Goal: Task Accomplishment & Management: Use online tool/utility

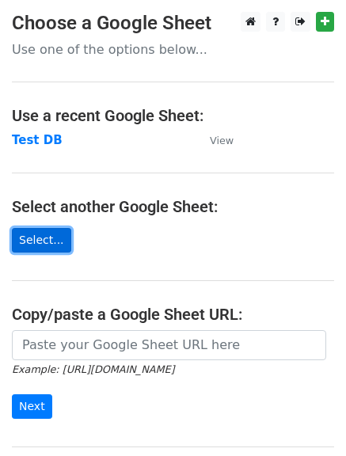
click at [32, 240] on link "Select..." at bounding box center [41, 240] width 59 height 25
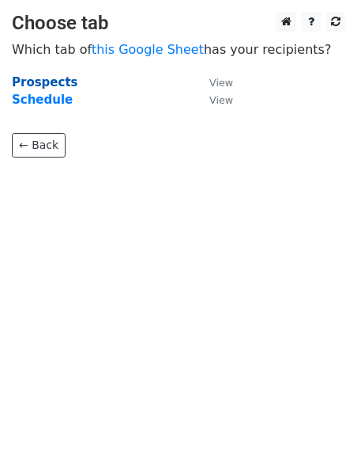
click at [36, 75] on strong "Prospects" at bounding box center [45, 82] width 66 height 14
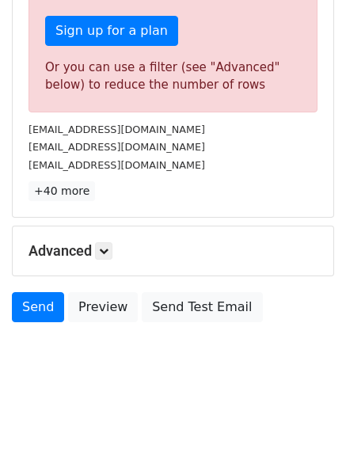
scroll to position [564, 0]
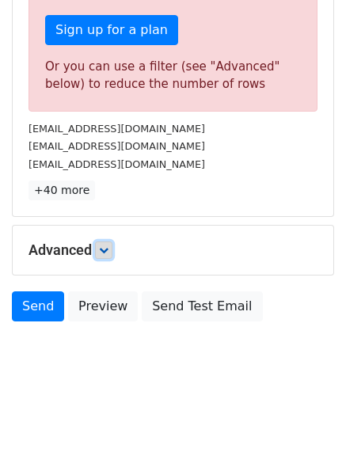
click at [112, 254] on link at bounding box center [103, 249] width 17 height 17
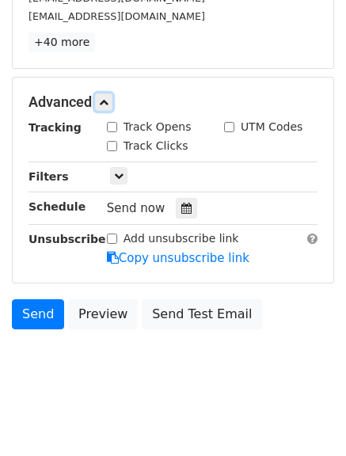
scroll to position [719, 0]
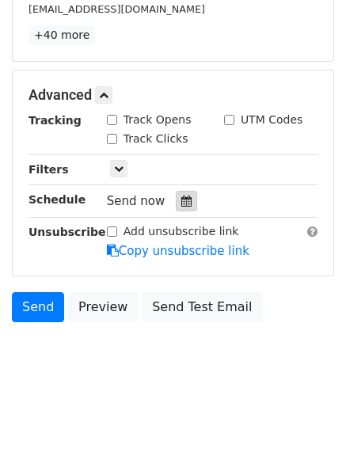
click at [183, 200] on icon at bounding box center [186, 200] width 10 height 11
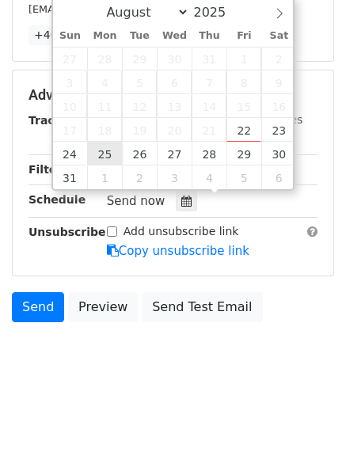
type input "2025-08-25 12:00"
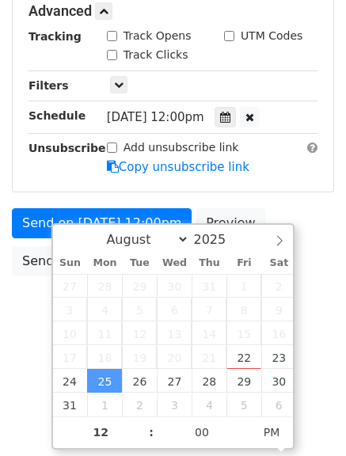
scroll to position [414, 0]
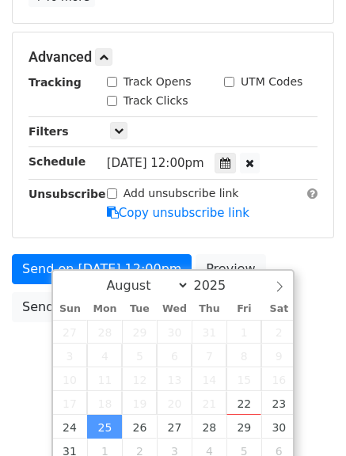
click at [284, 203] on form "Variables Copy/paste... {{#}} {{First Name}} {{Last Name}} {{email}} {{company}…" at bounding box center [173, 31] width 322 height 596
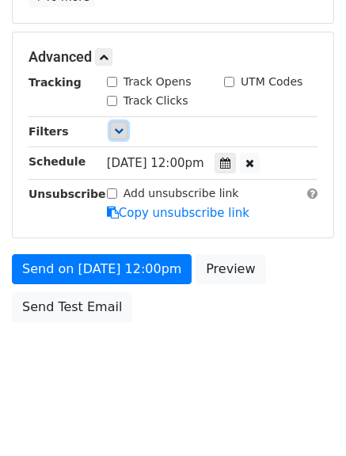
click at [118, 132] on icon at bounding box center [118, 130] width 9 height 9
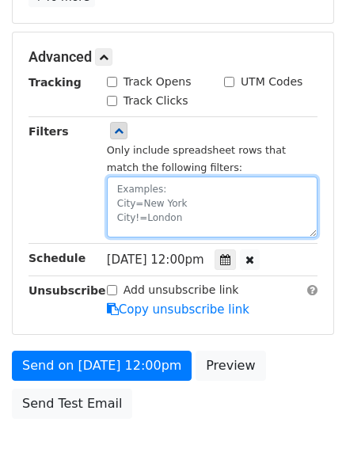
click at [124, 200] on textarea at bounding box center [212, 206] width 210 height 61
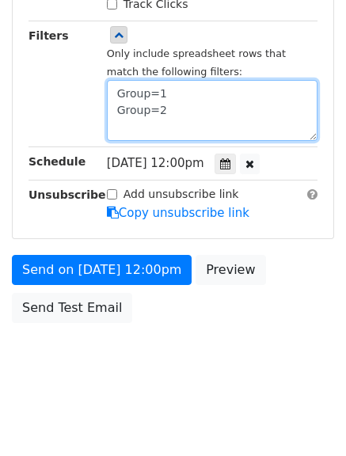
scroll to position [647, 0]
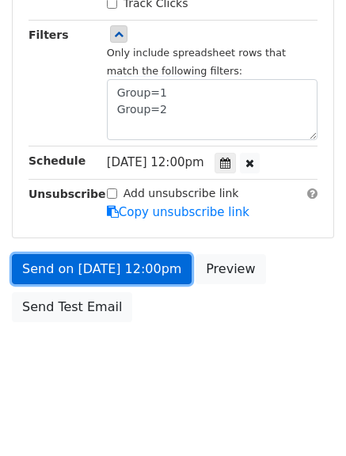
click at [149, 266] on link "Send on Aug 25 at 12:00pm" at bounding box center [102, 269] width 180 height 30
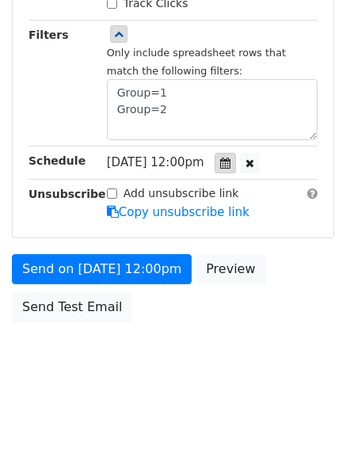
click at [230, 165] on icon at bounding box center [225, 162] width 10 height 11
click at [314, 164] on div "Mon, Aug 25, 12:00pm 2025-08-25 12:00" at bounding box center [212, 162] width 234 height 21
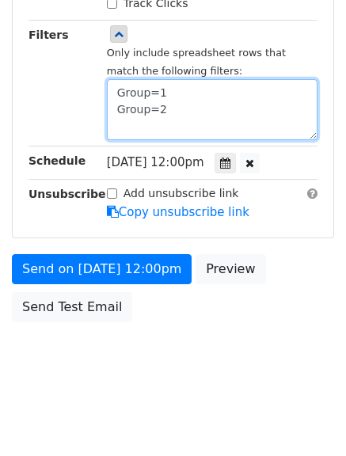
drag, startPoint x: 170, startPoint y: 107, endPoint x: 100, endPoint y: 101, distance: 69.8
click at [100, 101] on div "Only include spreadsheet rows that match the following filters: Group=1 Group=2" at bounding box center [212, 83] width 234 height 115
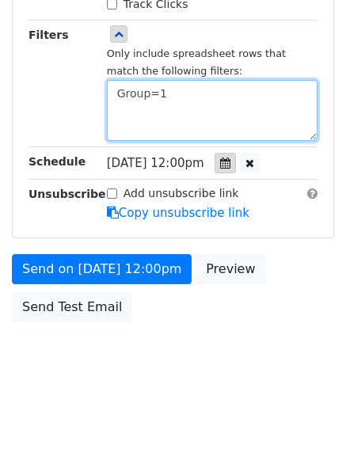
scroll to position [511, 0]
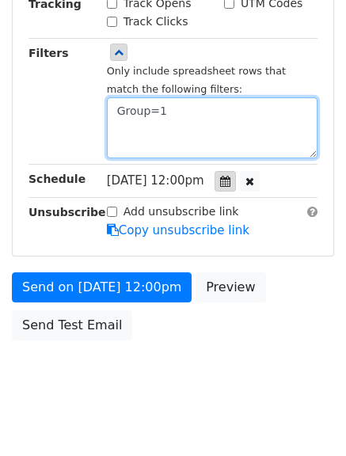
type textarea "Group=1"
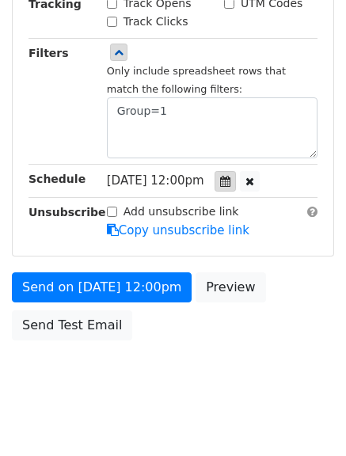
click at [230, 176] on icon at bounding box center [225, 181] width 10 height 11
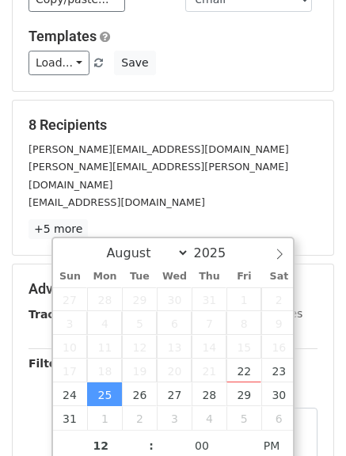
scroll to position [195, 0]
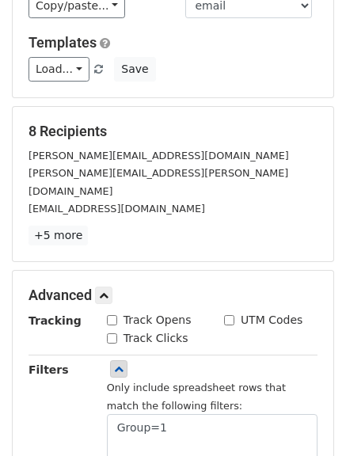
click at [340, 113] on main "New Campaign Daily emails left: 40 Google Sheet: Perform Partners DB 1. Write y…" at bounding box center [173, 240] width 346 height 847
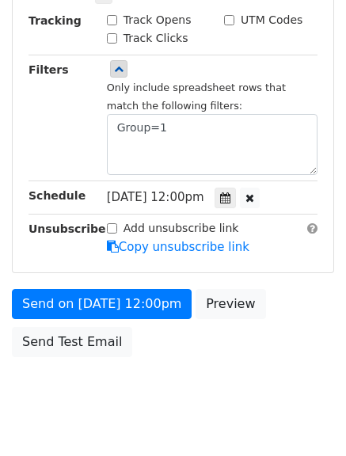
scroll to position [511, 0]
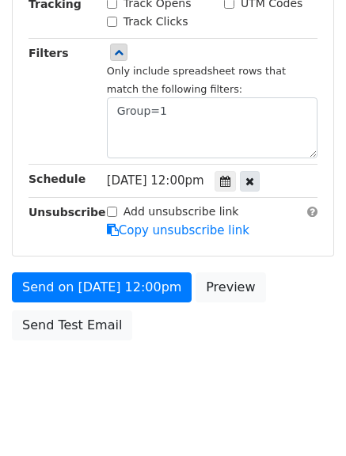
click at [254, 176] on icon at bounding box center [249, 181] width 9 height 11
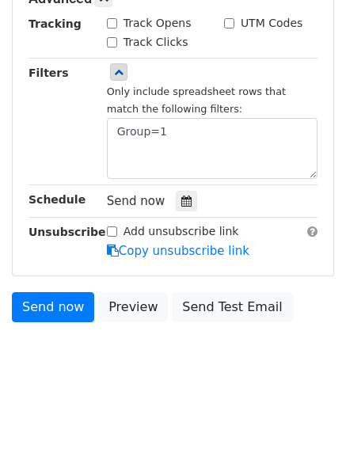
scroll to position [473, 0]
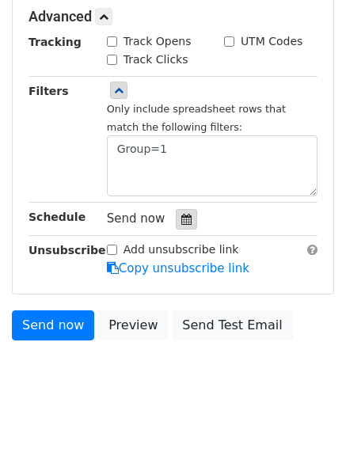
click at [181, 214] on icon at bounding box center [186, 219] width 10 height 11
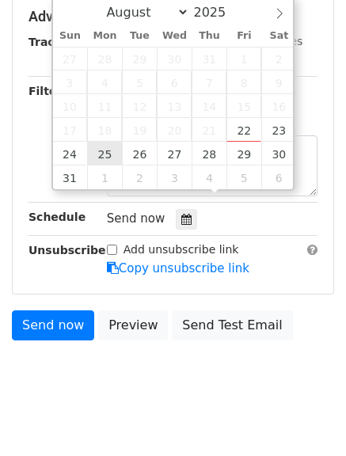
type input "2025-08-25 18:43"
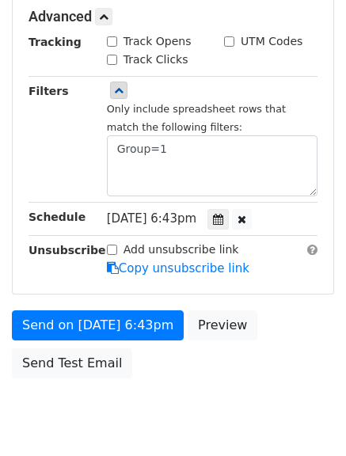
click at [318, 265] on div "Advanced Tracking Track Opens UTM Codes Track Clicks Filters Only include sprea…" at bounding box center [173, 142] width 320 height 301
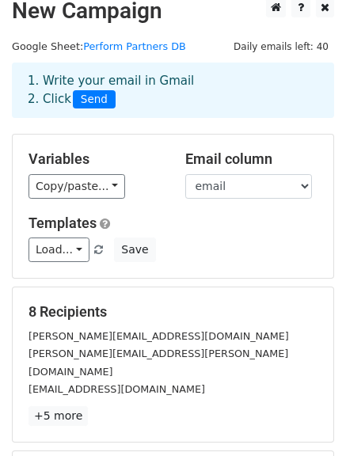
scroll to position [0, 0]
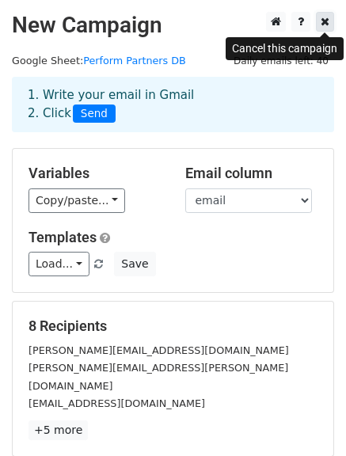
click at [333, 24] on link at bounding box center [325, 22] width 18 height 20
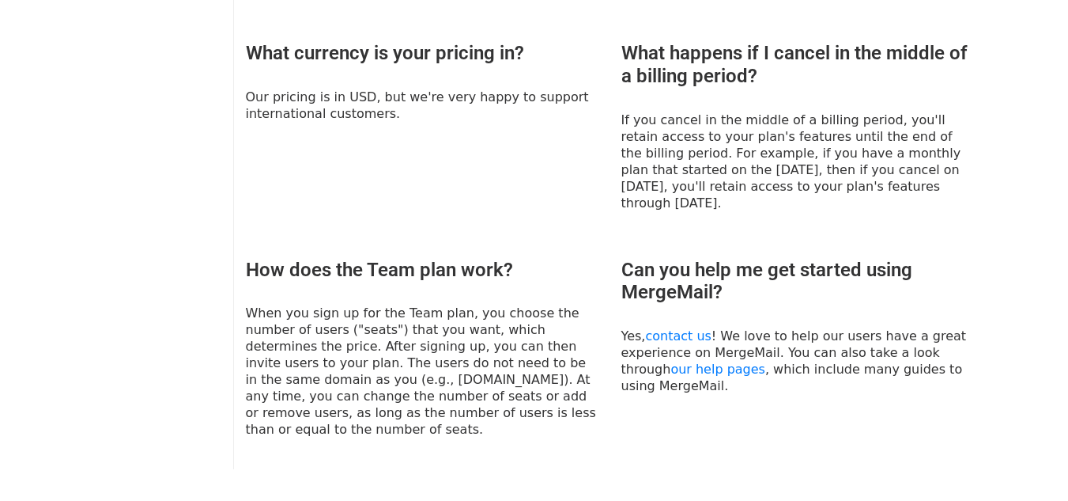
scroll to position [1153, 0]
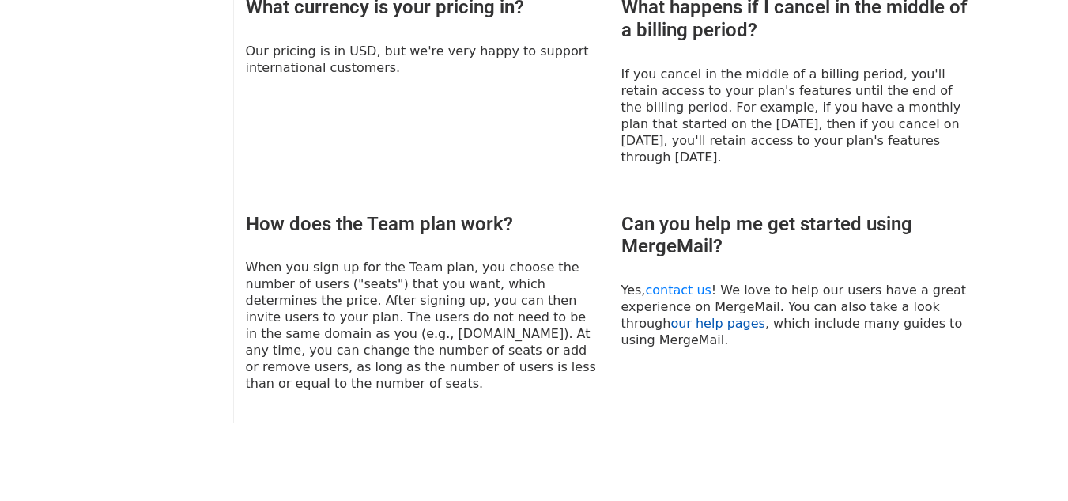
click at [680, 316] on link "our help pages" at bounding box center [718, 323] width 95 height 15
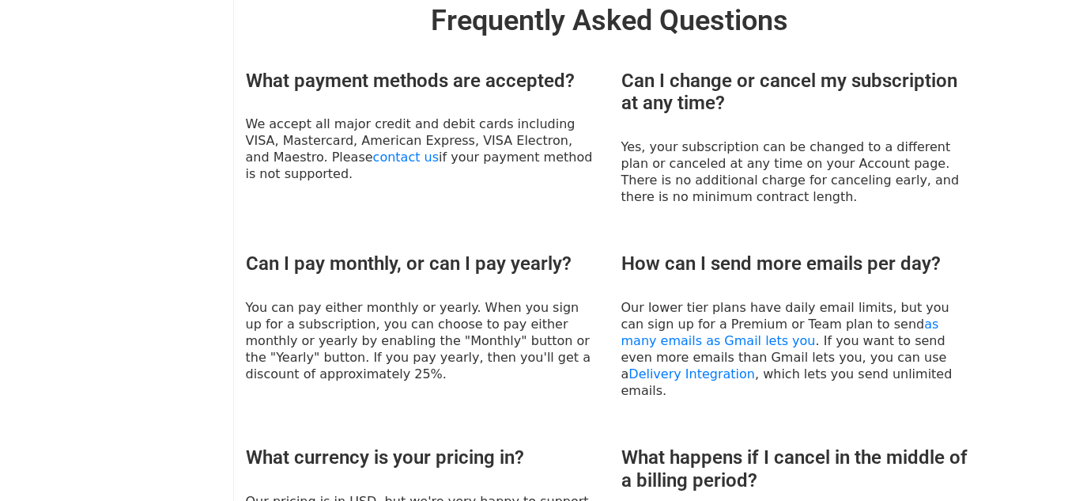
scroll to position [599, 0]
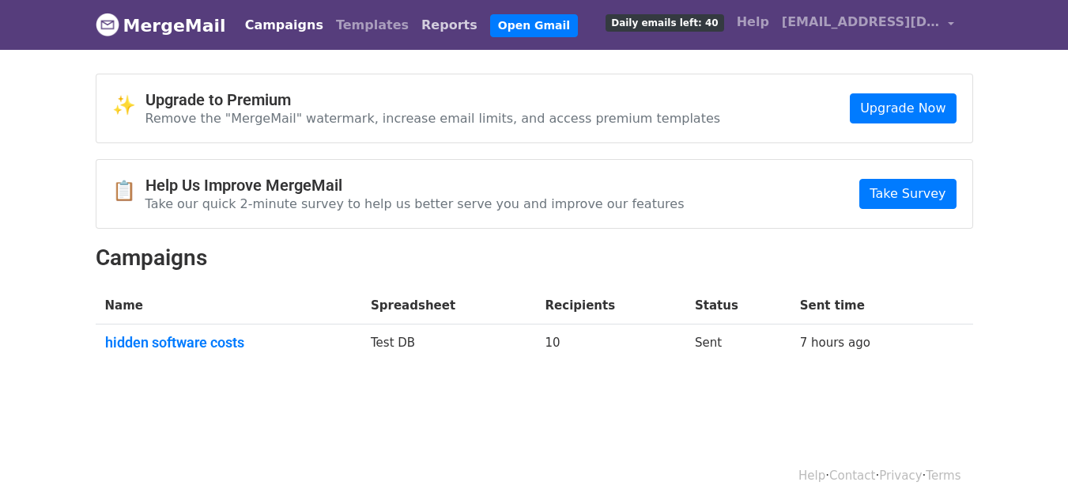
click at [415, 24] on link "Reports" at bounding box center [449, 25] width 69 height 32
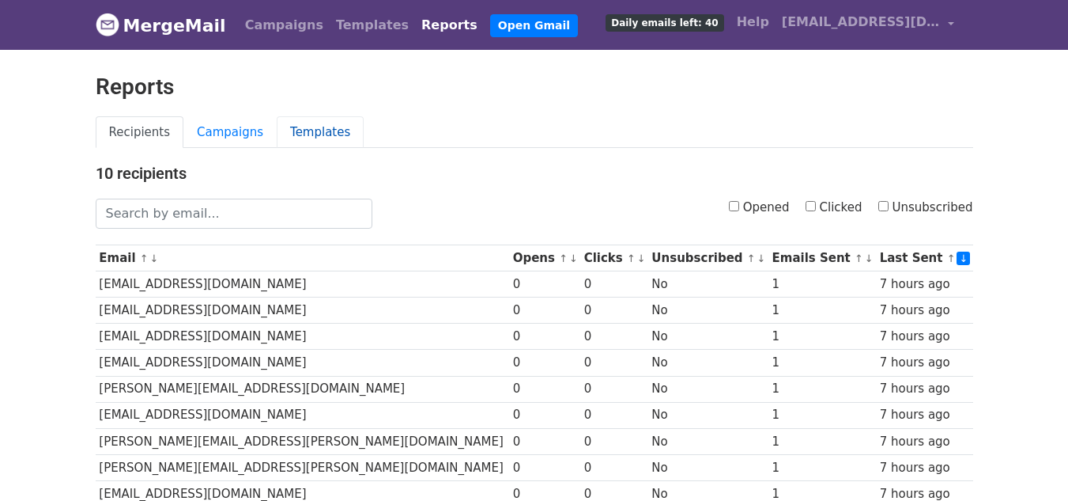
click at [290, 132] on link "Templates" at bounding box center [320, 132] width 87 height 32
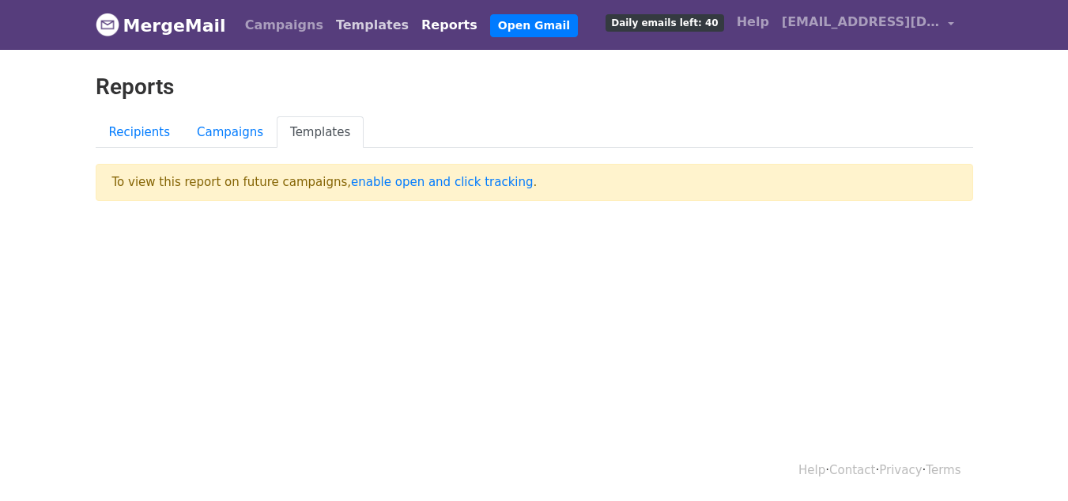
click at [338, 22] on link "Templates" at bounding box center [372, 25] width 85 height 32
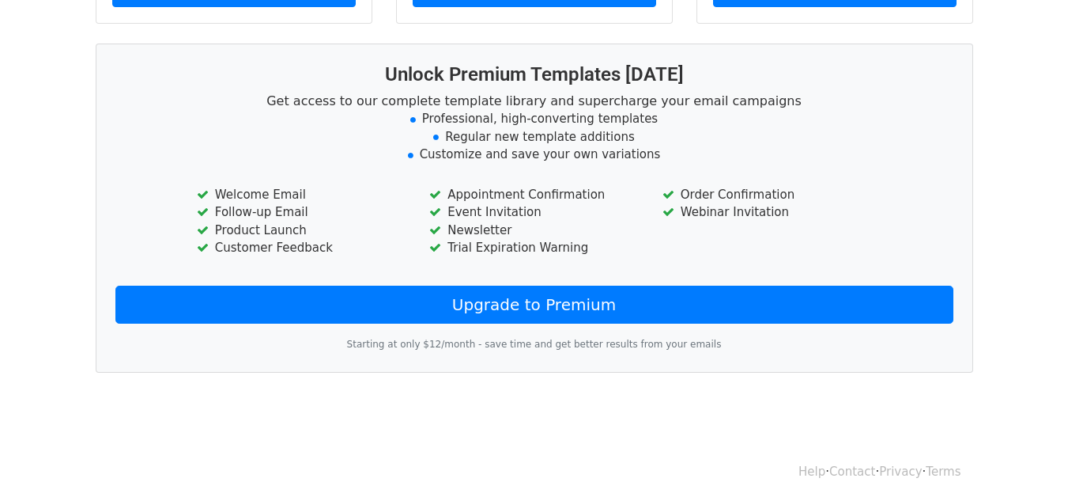
scroll to position [429, 0]
